Goal: Information Seeking & Learning: Learn about a topic

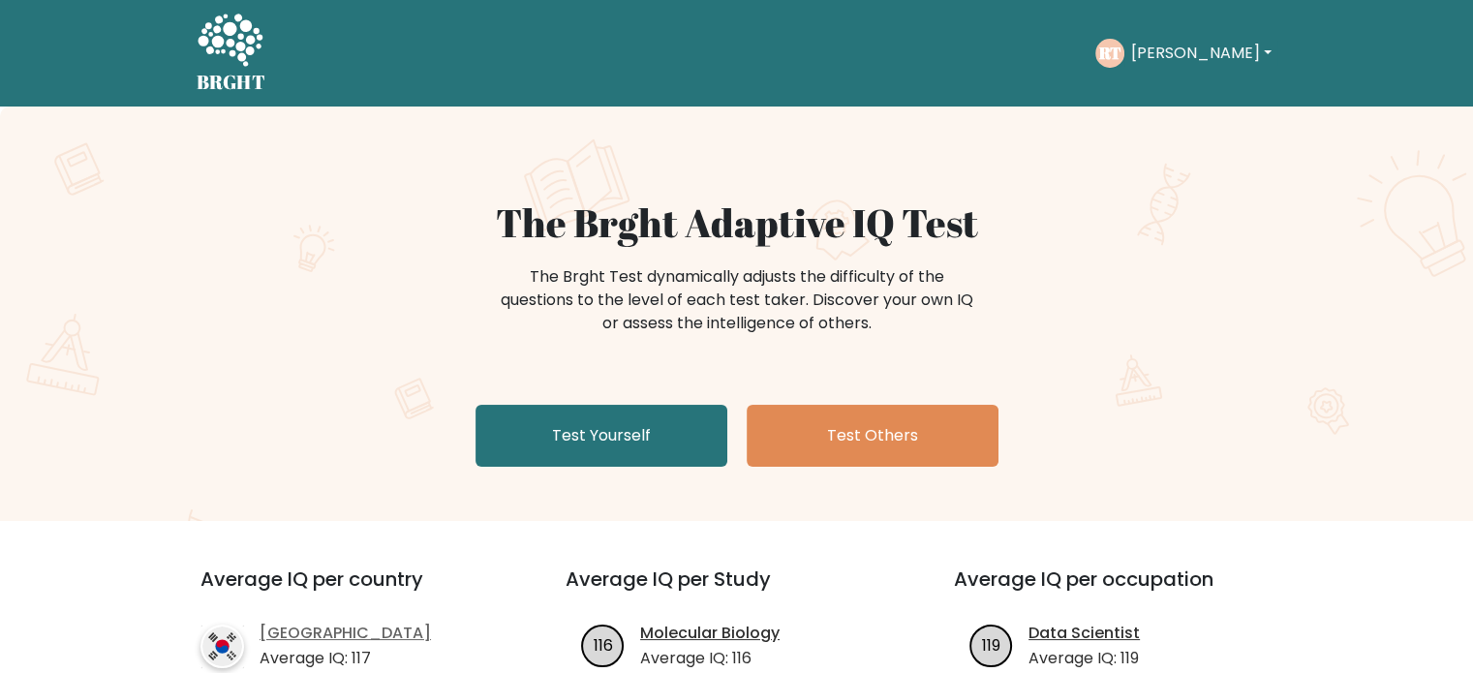
click at [325, 629] on link "[GEOGRAPHIC_DATA]" at bounding box center [345, 633] width 171 height 23
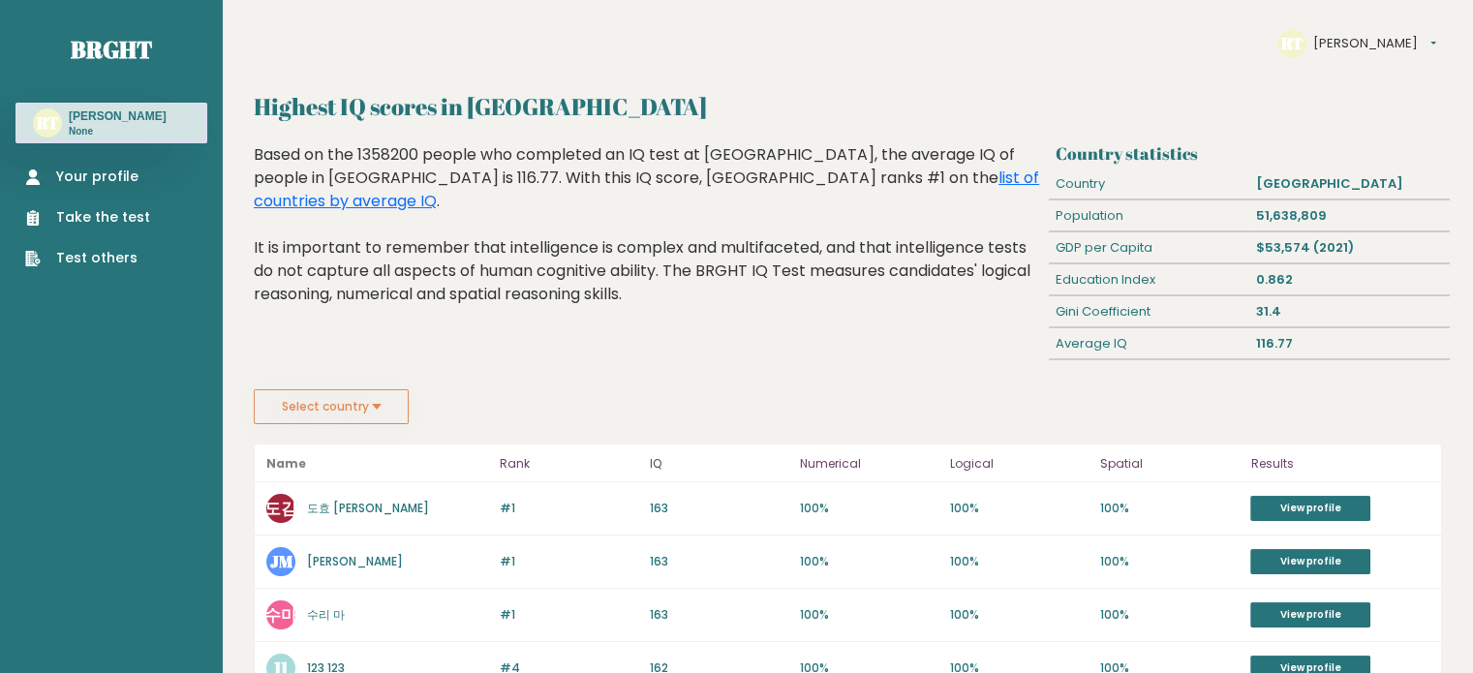
click at [361, 409] on button "Select country" at bounding box center [331, 406] width 155 height 35
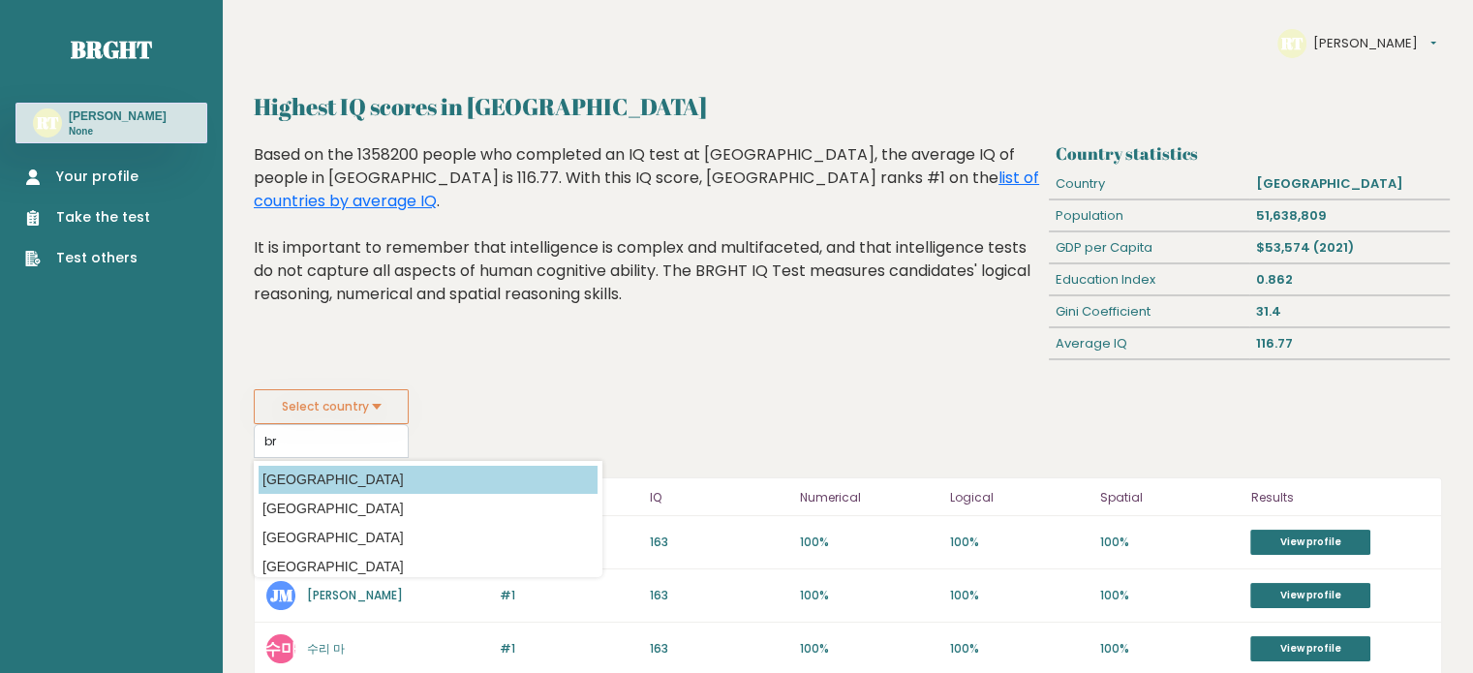
click at [431, 479] on option "Brazil" at bounding box center [428, 480] width 339 height 28
type input "Brazil"
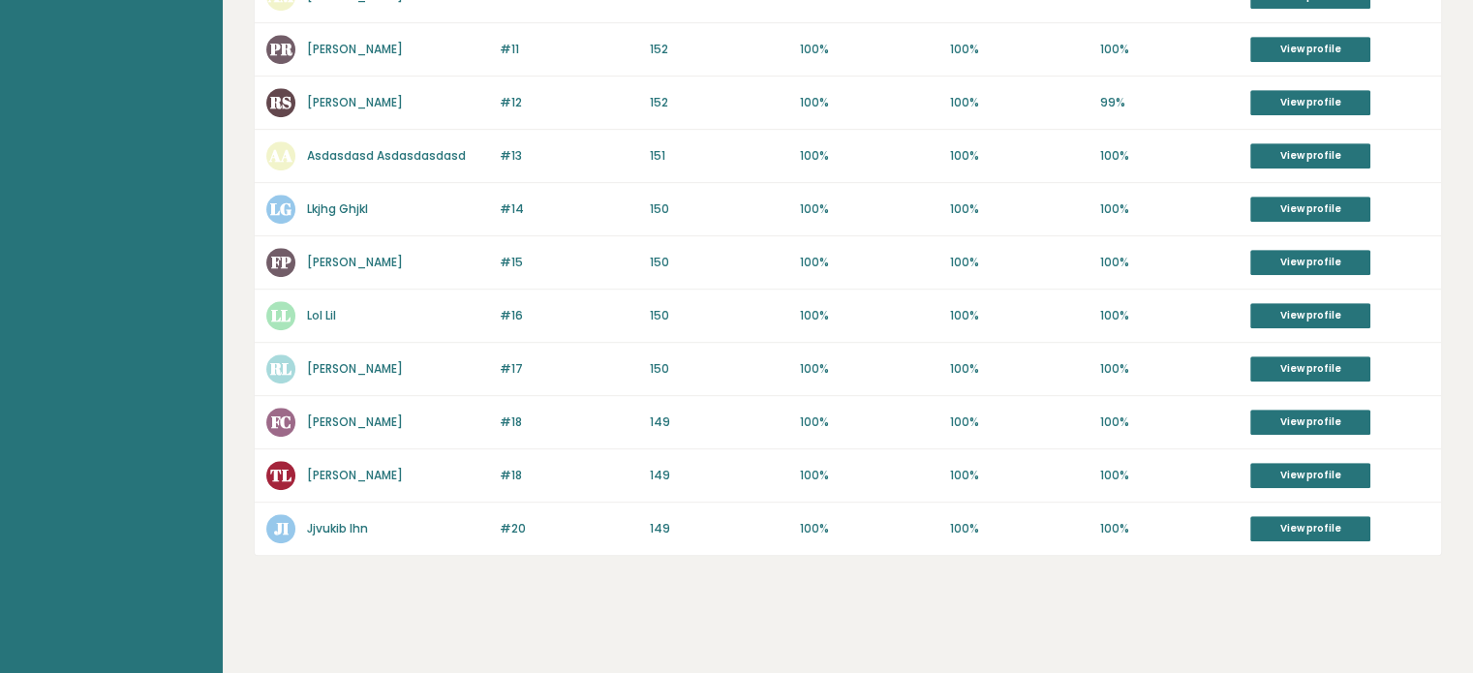
scroll to position [403, 0]
